Goal: Task Accomplishment & Management: Use online tool/utility

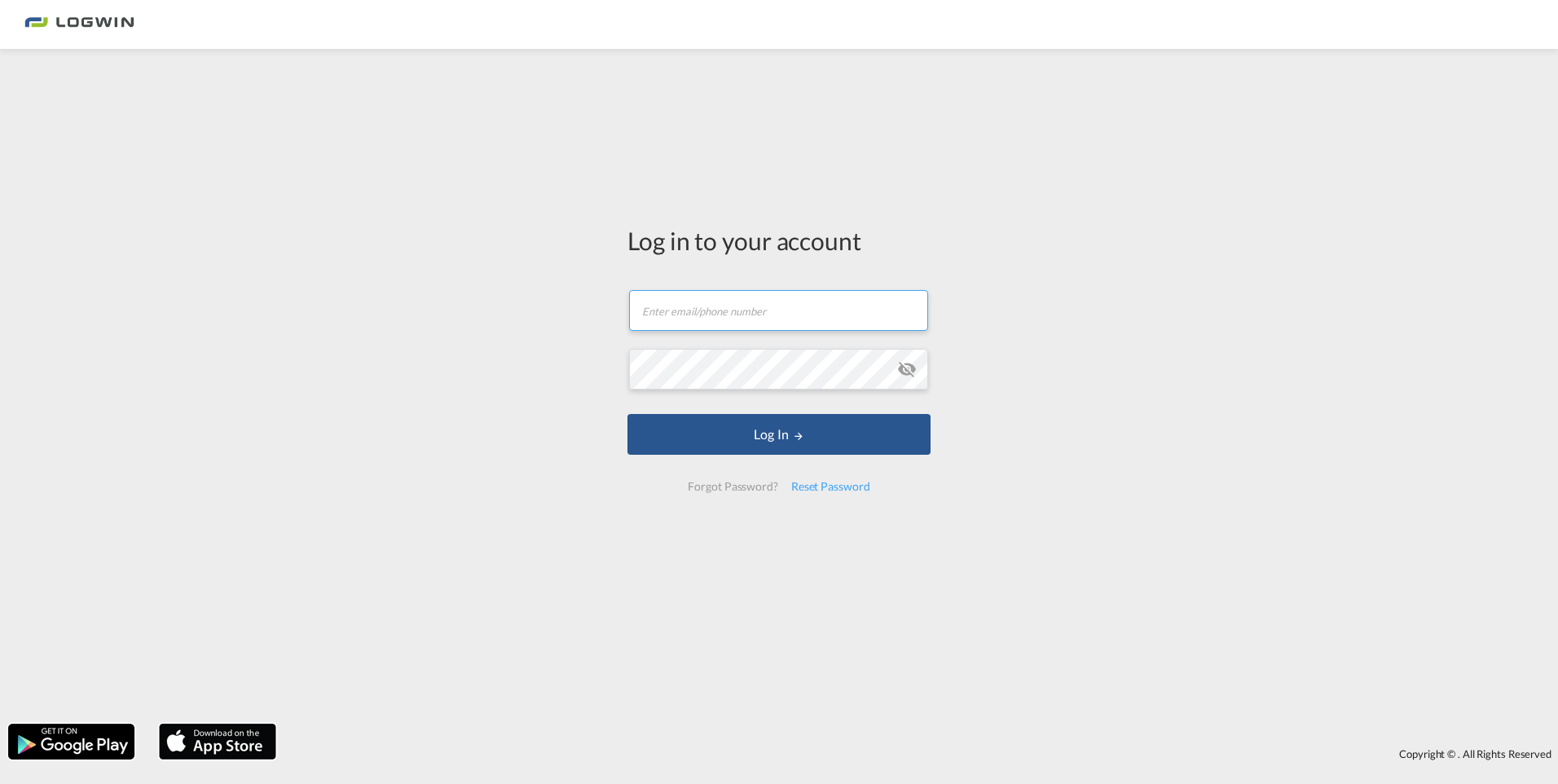
type input "[PERSON_NAME][EMAIL_ADDRESS][DOMAIN_NAME]"
click at [718, 460] on form "[PERSON_NAME][EMAIL_ADDRESS][DOMAIN_NAME] Email field is required Password fiel…" at bounding box center [778, 390] width 303 height 234
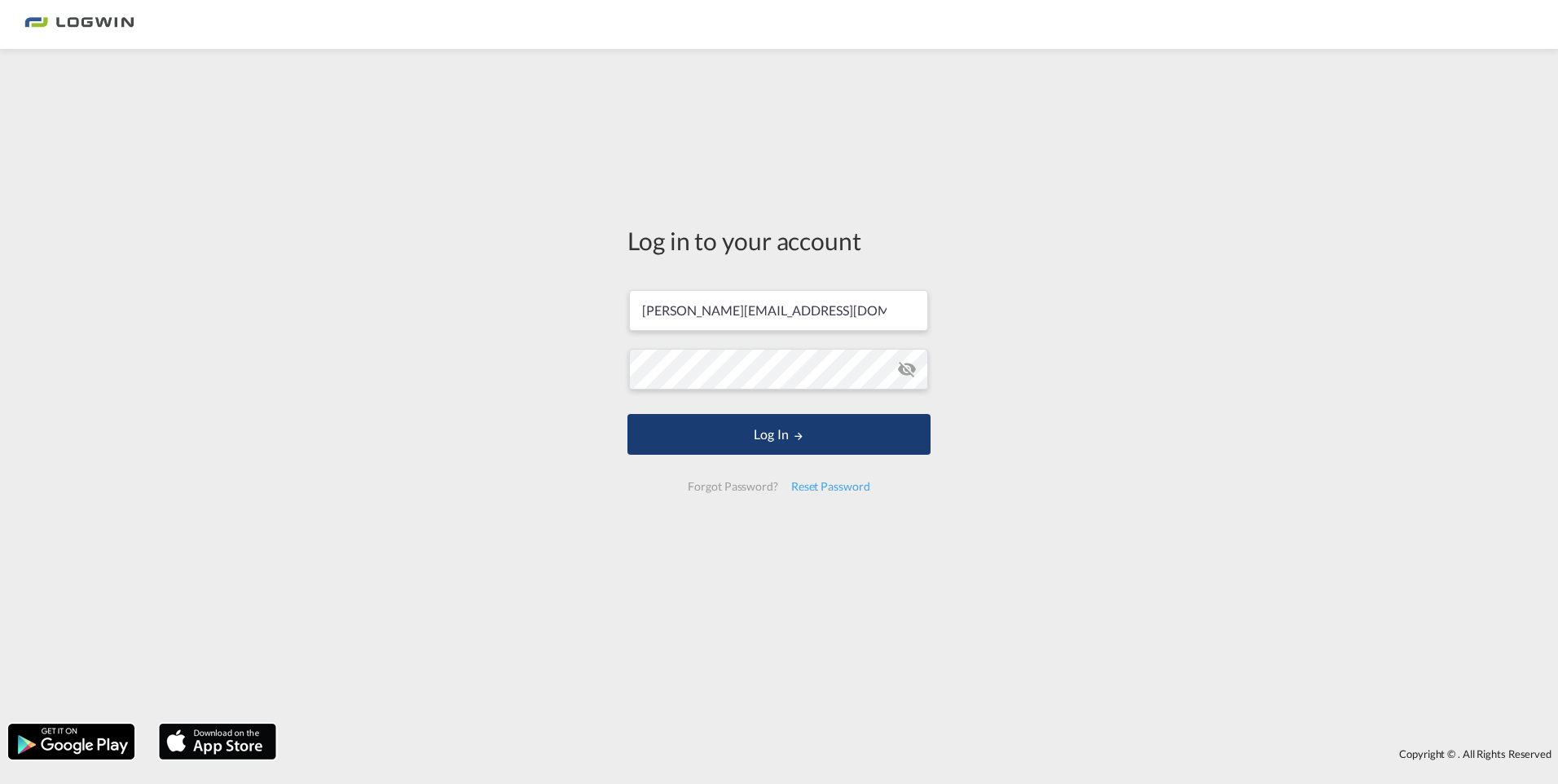
click at [716, 435] on button "Log In" at bounding box center [778, 434] width 303 height 40
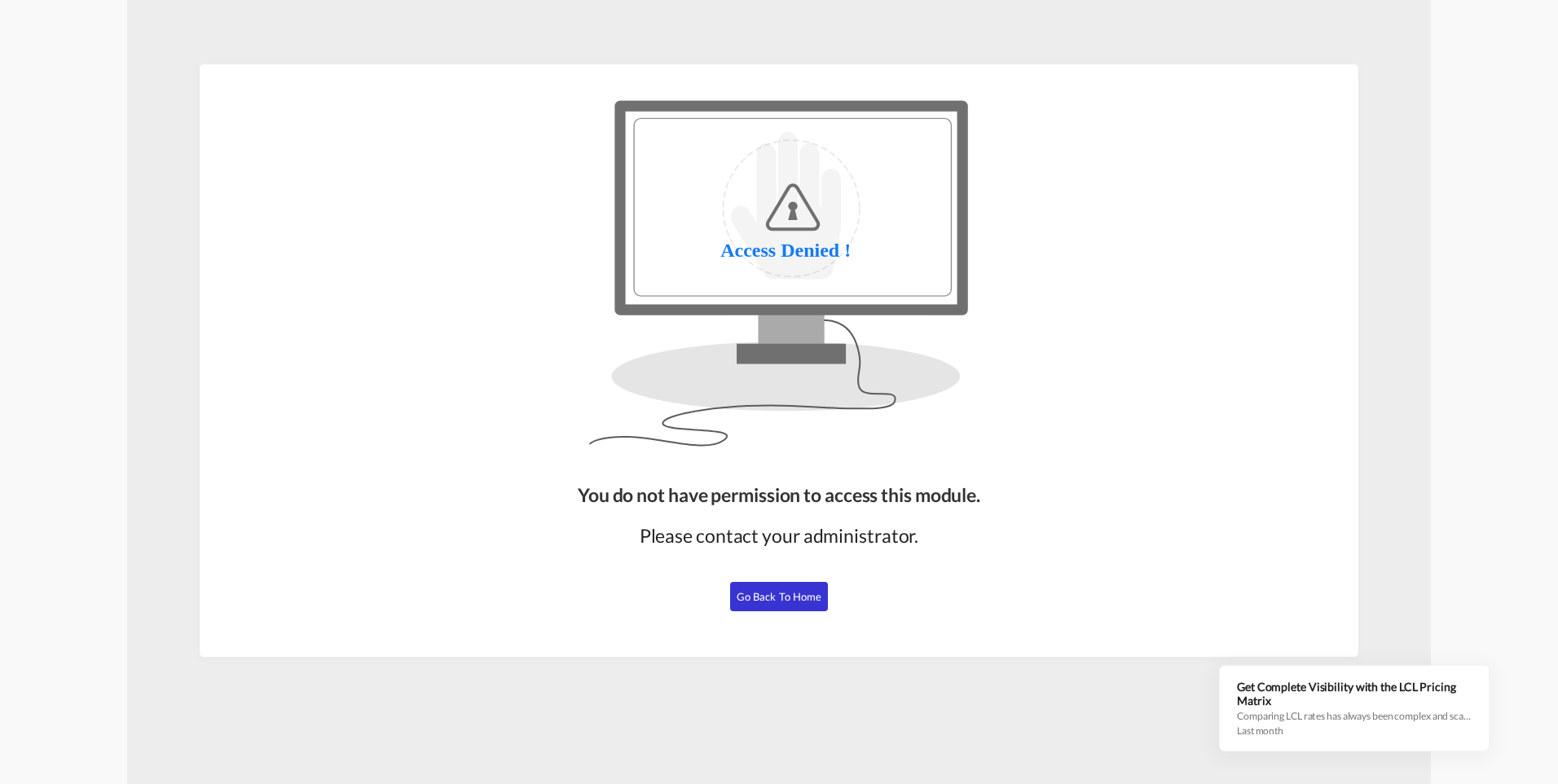
click at [788, 613] on div "You do not have permission to access this module. Please contact your administr…" at bounding box center [779, 563] width 415 height 175
click at [781, 600] on span "Go Back to Home" at bounding box center [780, 596] width 86 height 13
